Goal: Manage account settings

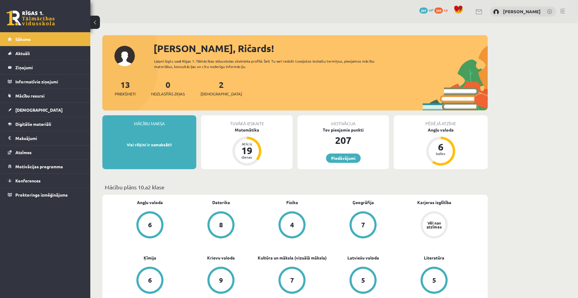
scroll to position [361, 0]
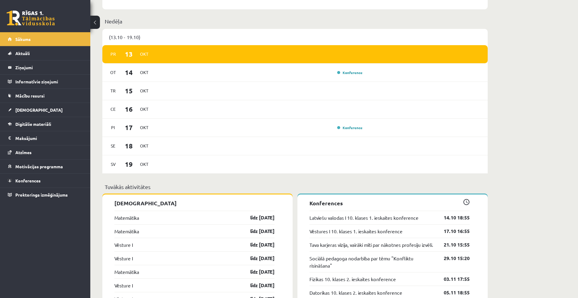
click at [37, 24] on link at bounding box center [31, 18] width 48 height 15
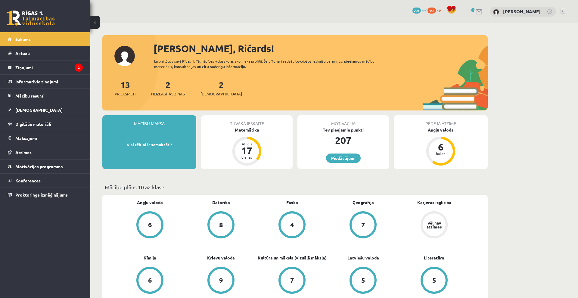
click at [518, 14] on div "[PERSON_NAME]" at bounding box center [523, 12] width 66 height 10
click at [518, 12] on link "[PERSON_NAME]" at bounding box center [522, 11] width 38 height 6
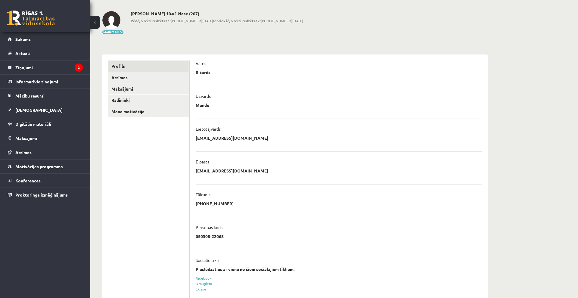
scroll to position [26, 0]
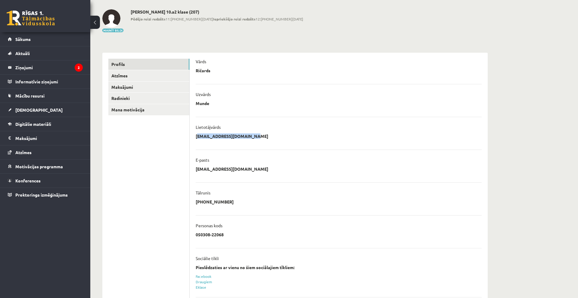
drag, startPoint x: 252, startPoint y: 134, endPoint x: 193, endPoint y: 135, distance: 59.3
click at [193, 135] on div "**********" at bounding box center [339, 189] width 298 height 272
copy p "ricardsmunde10@gmail.com"
click at [59, 36] on link "Sākums" at bounding box center [45, 39] width 75 height 14
